Goal: Use online tool/utility: Utilize a website feature to perform a specific function

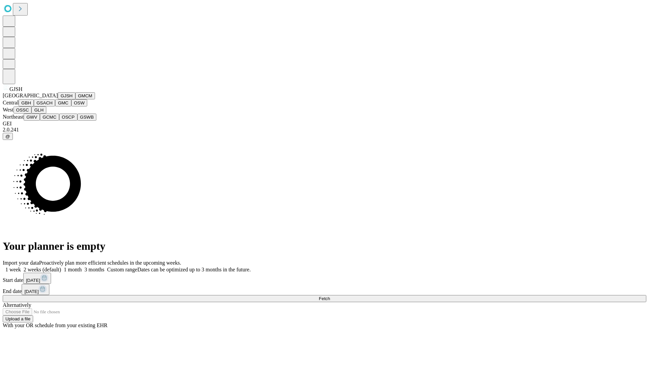
click at [58, 99] on button "GJSH" at bounding box center [67, 95] width 18 height 7
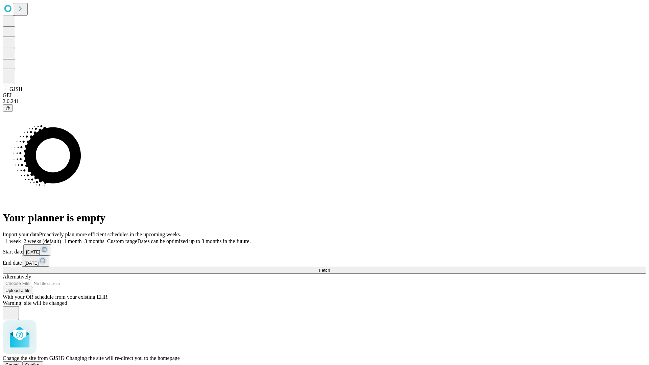
click at [41, 362] on span "Confirm" at bounding box center [33, 364] width 16 height 5
click at [82, 238] on label "1 month" at bounding box center [71, 241] width 21 height 6
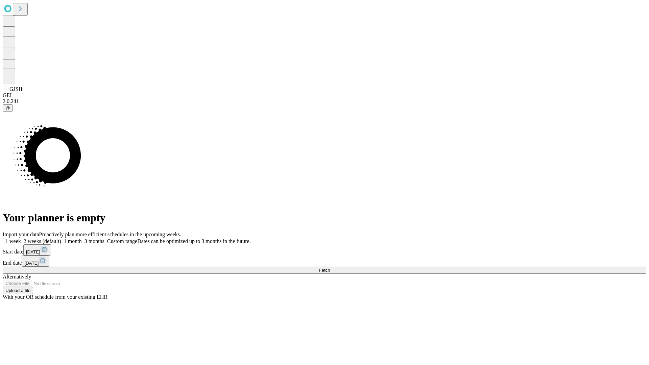
click at [330, 268] on span "Fetch" at bounding box center [324, 270] width 11 height 5
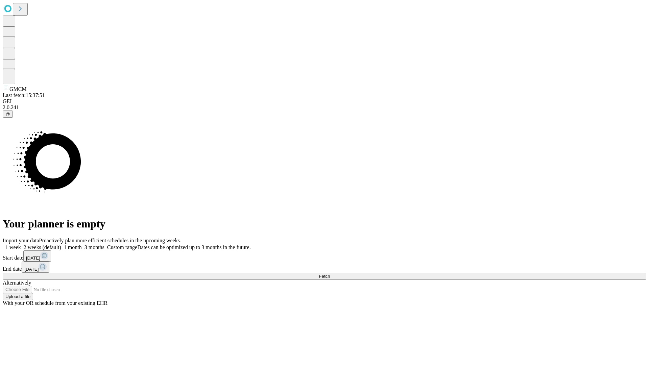
click at [82, 244] on label "1 month" at bounding box center [71, 247] width 21 height 6
click at [330, 274] on span "Fetch" at bounding box center [324, 276] width 11 height 5
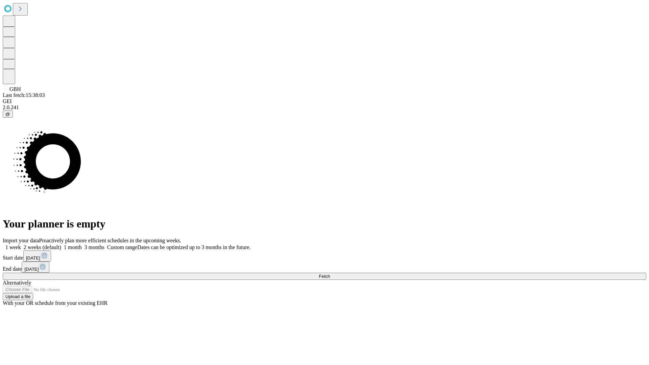
click at [82, 244] on label "1 month" at bounding box center [71, 247] width 21 height 6
click at [330, 274] on span "Fetch" at bounding box center [324, 276] width 11 height 5
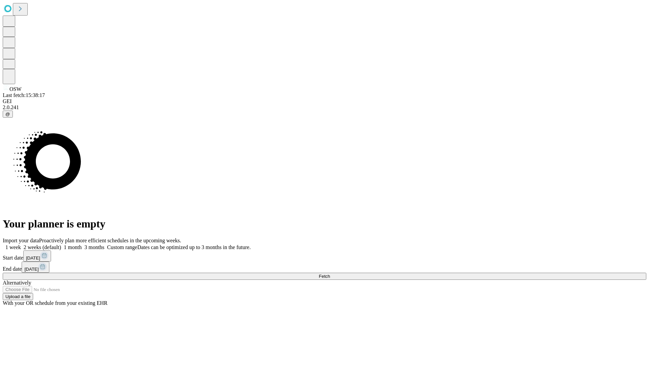
click at [330, 274] on span "Fetch" at bounding box center [324, 276] width 11 height 5
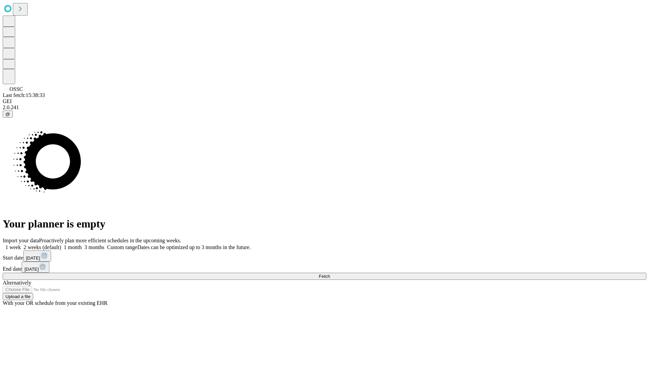
click at [330, 274] on span "Fetch" at bounding box center [324, 276] width 11 height 5
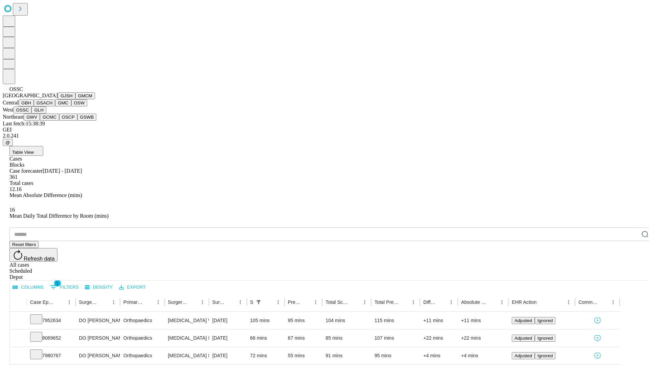
click at [46, 114] on button "GLH" at bounding box center [38, 110] width 15 height 7
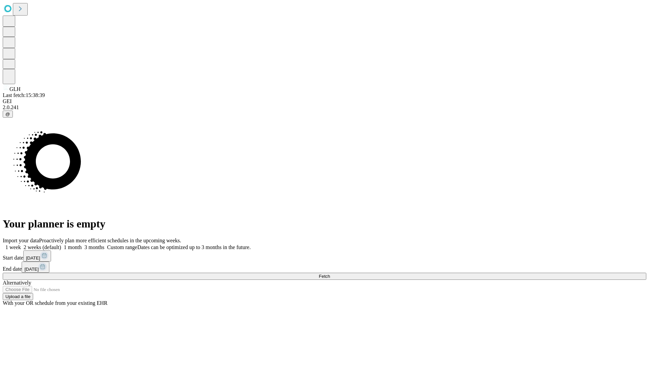
click at [82, 244] on label "1 month" at bounding box center [71, 247] width 21 height 6
click at [330, 274] on span "Fetch" at bounding box center [324, 276] width 11 height 5
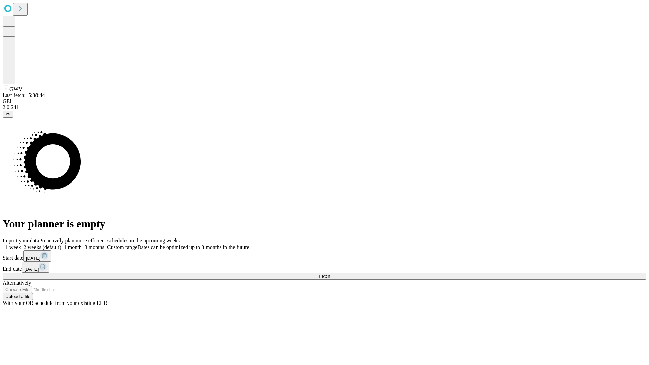
click at [82, 244] on label "1 month" at bounding box center [71, 247] width 21 height 6
click at [330, 274] on span "Fetch" at bounding box center [324, 276] width 11 height 5
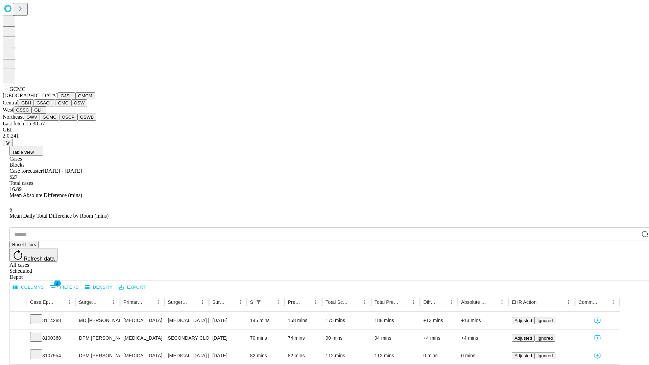
click at [59, 121] on button "OSCP" at bounding box center [68, 117] width 18 height 7
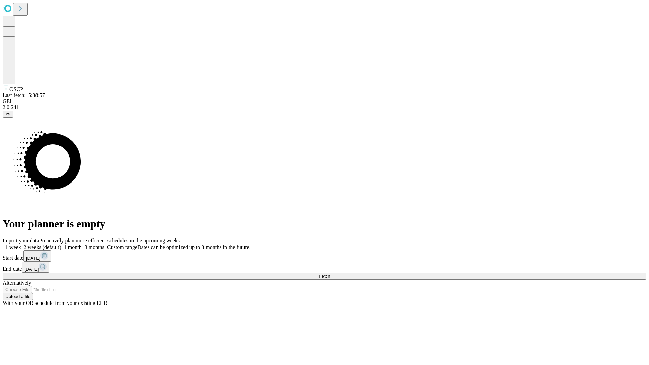
click at [82, 244] on label "1 month" at bounding box center [71, 247] width 21 height 6
click at [330, 274] on span "Fetch" at bounding box center [324, 276] width 11 height 5
